Goal: Task Accomplishment & Management: Manage account settings

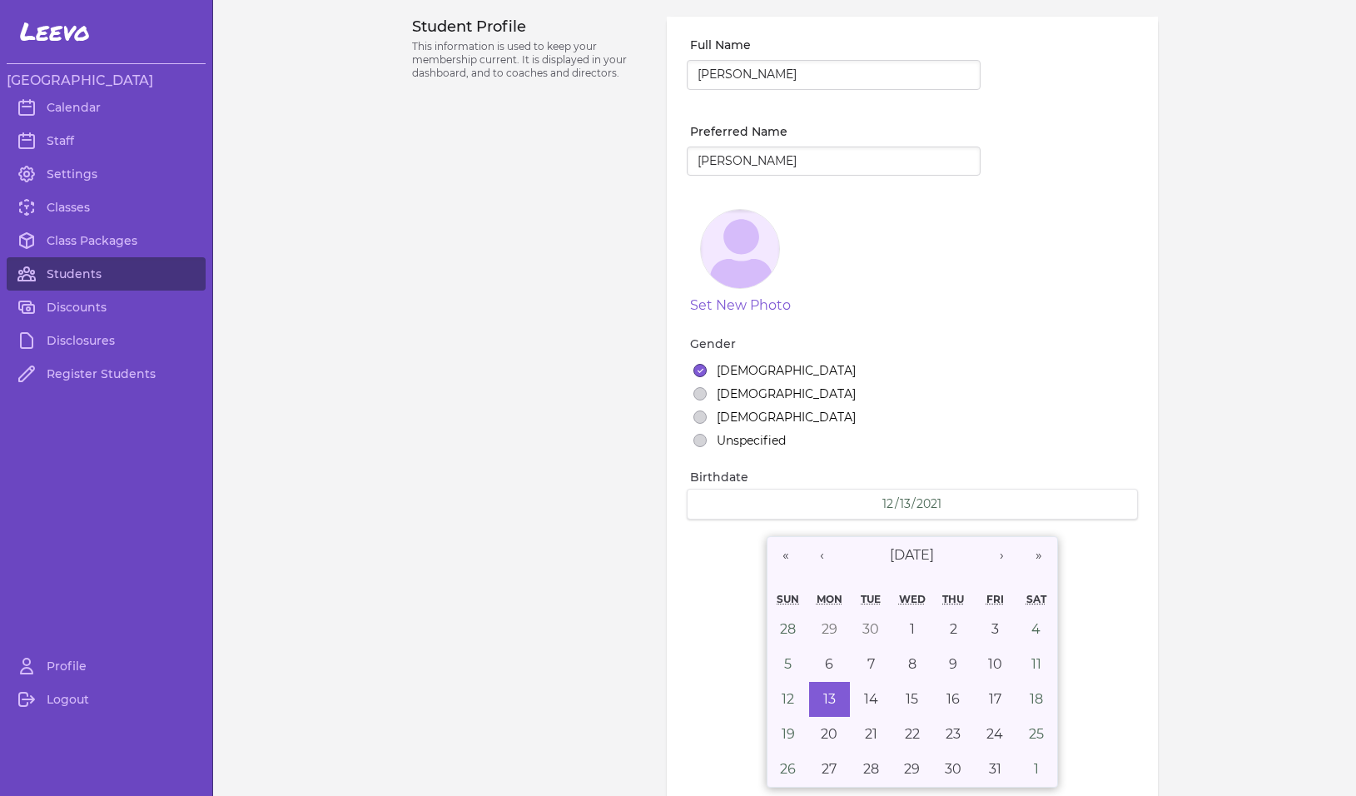
select select "MT"
select select "7"
click at [84, 270] on link "Students" at bounding box center [106, 273] width 199 height 33
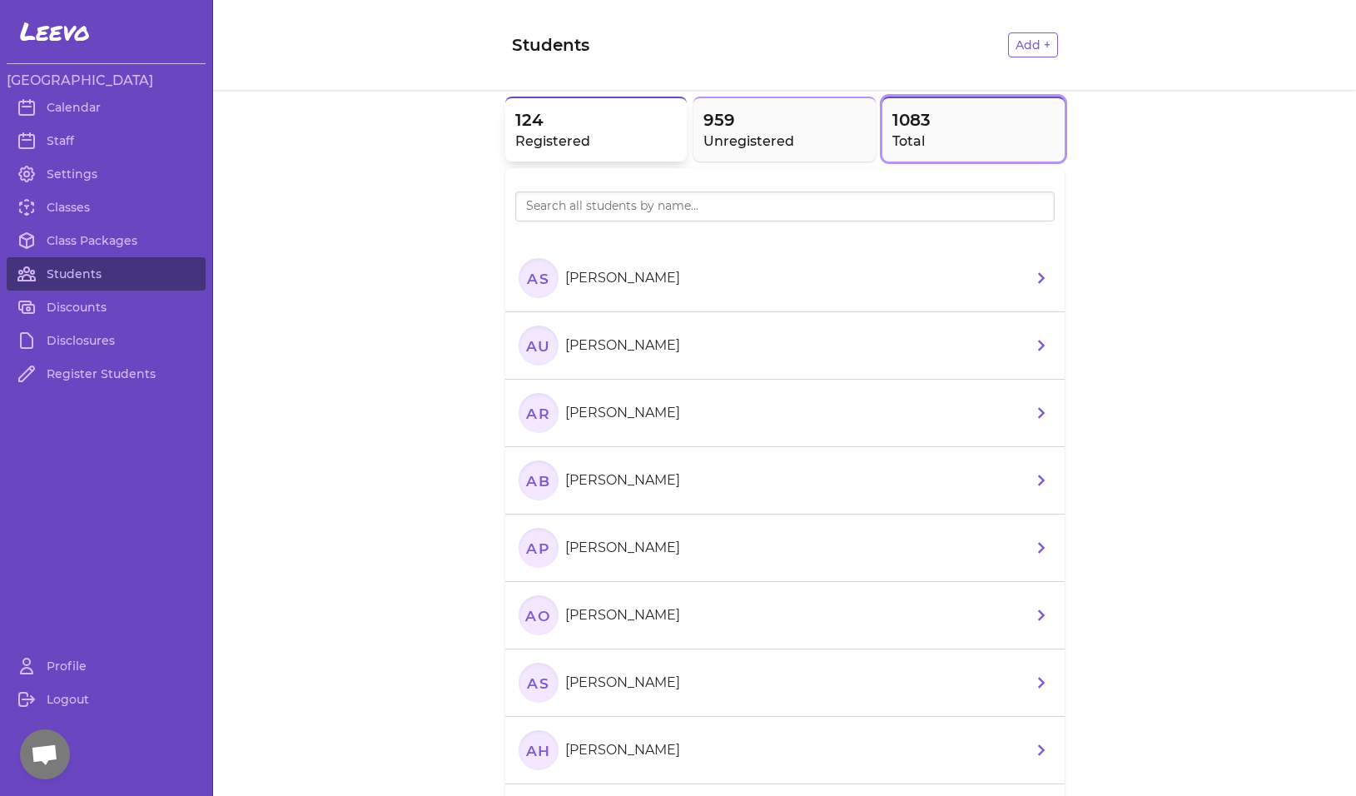
click at [541, 131] on span "124" at bounding box center [596, 119] width 162 height 23
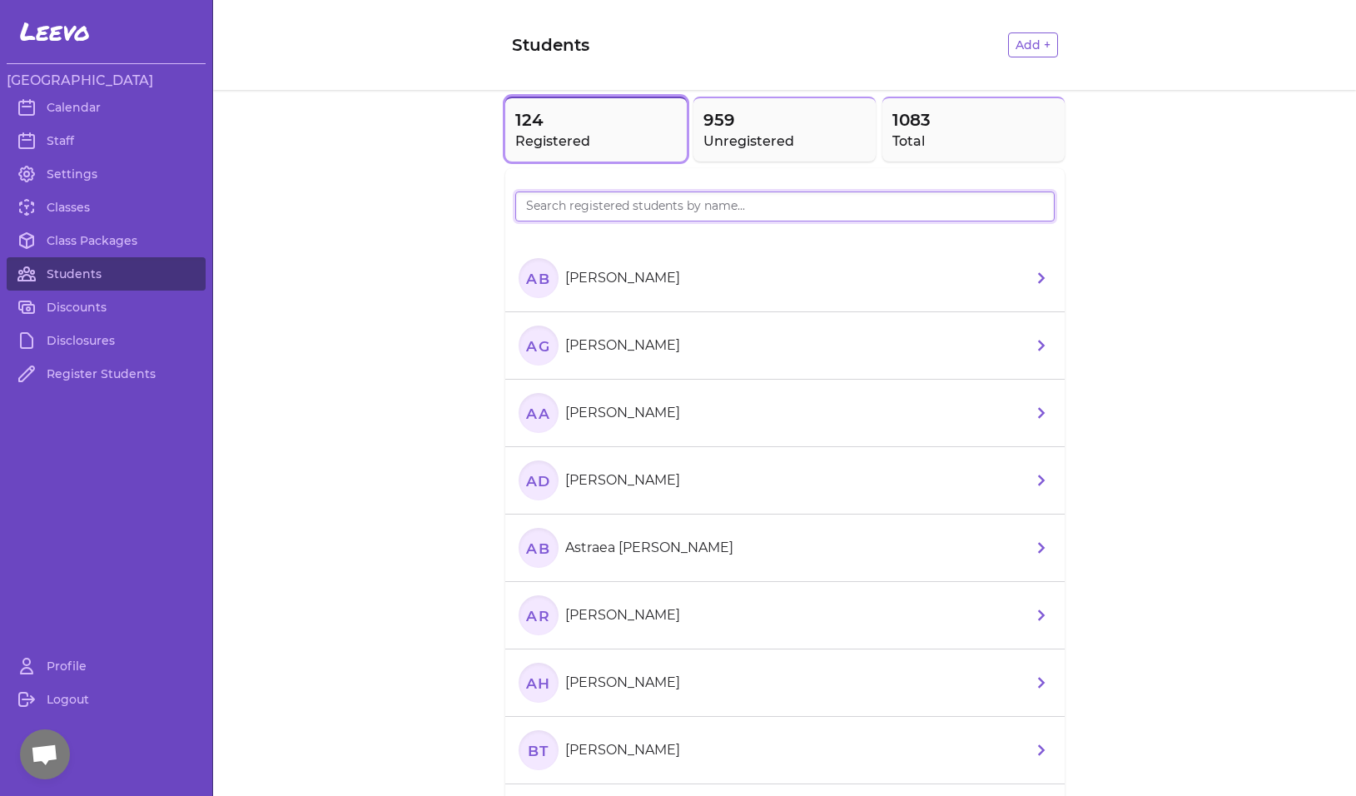
click at [561, 208] on input "search" at bounding box center [784, 206] width 539 height 30
type input "[PERSON_NAME]"
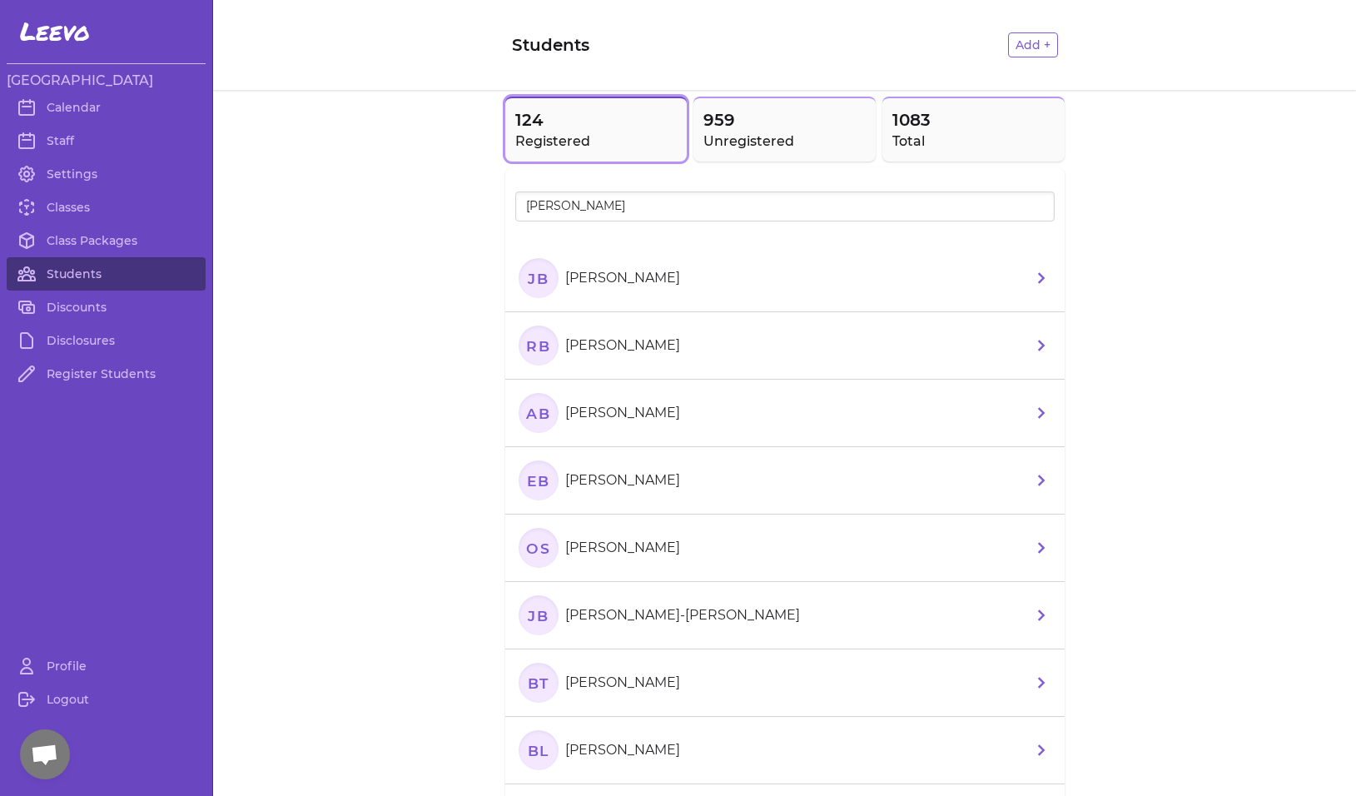
click at [538, 416] on text "AB" at bounding box center [537, 412] width 25 height 17
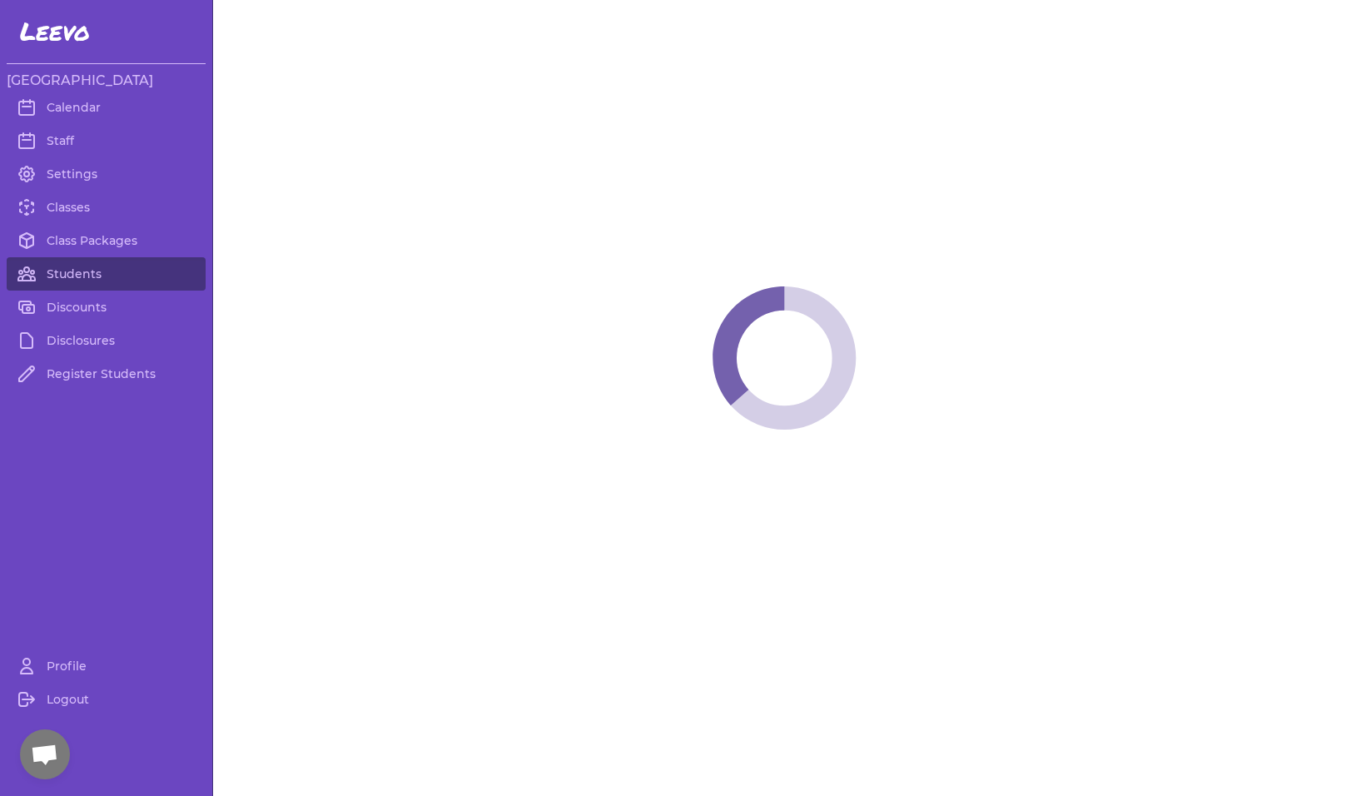
select select "MT"
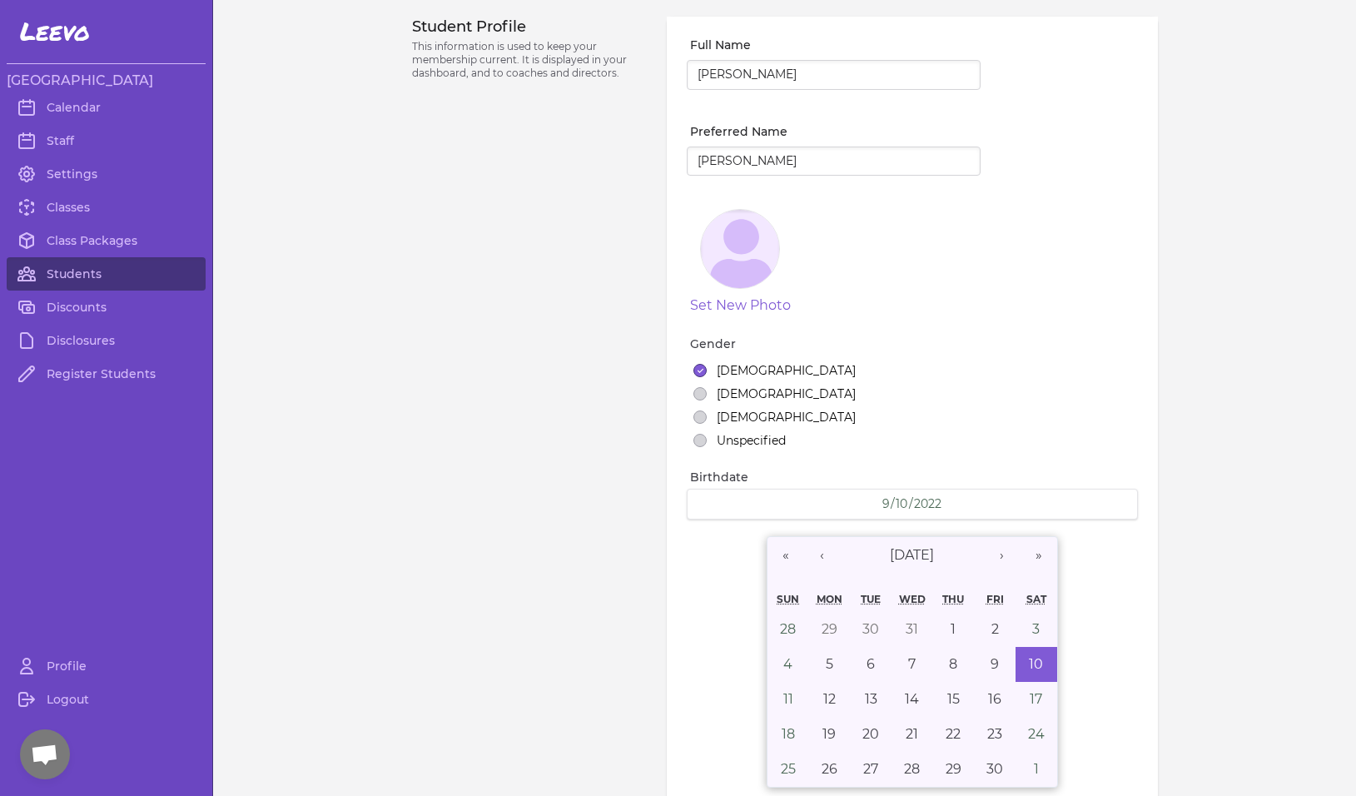
select select "7"
click at [538, 416] on div "Student Profile This information is used to keep your membership current. It is…" at bounding box center [530, 577] width 236 height 1120
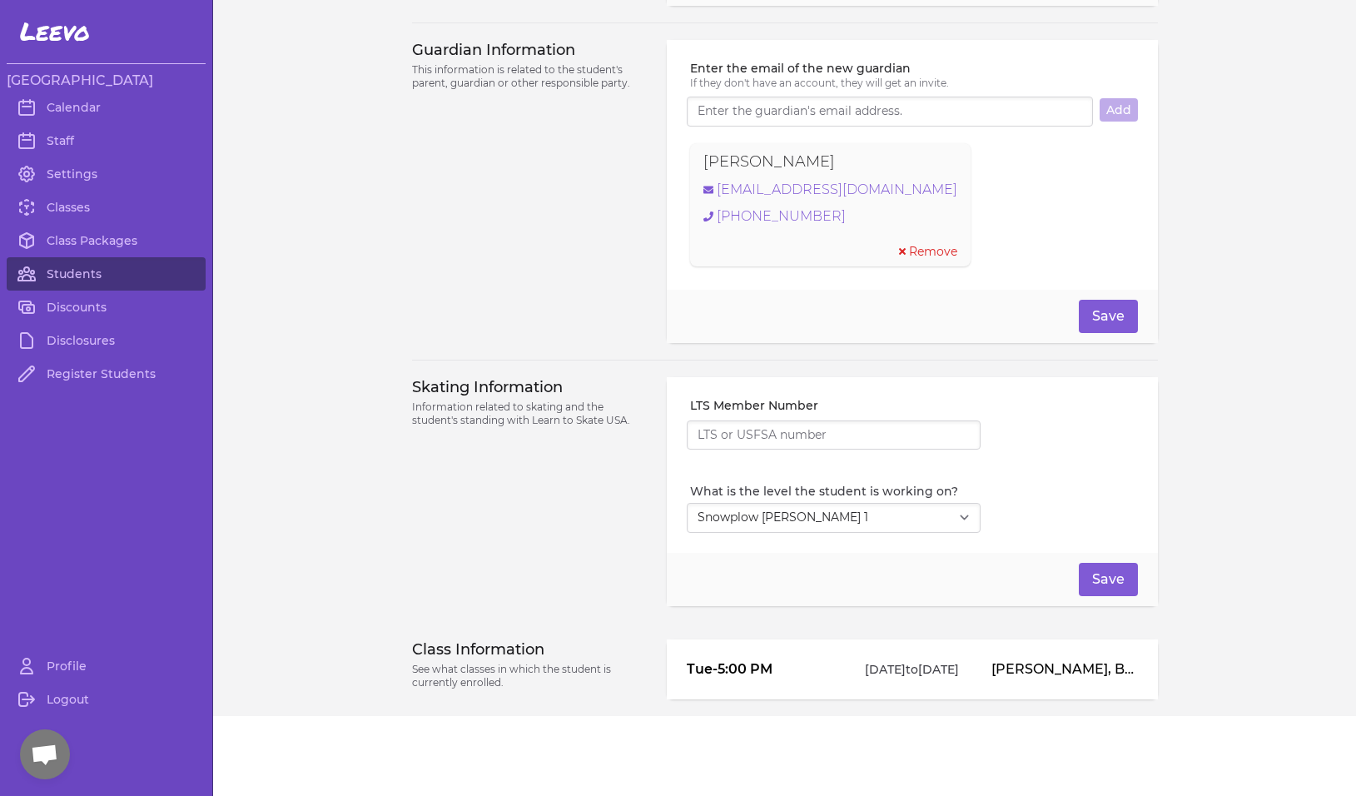
scroll to position [1140, 0]
